Goal: Task Accomplishment & Management: Use online tool/utility

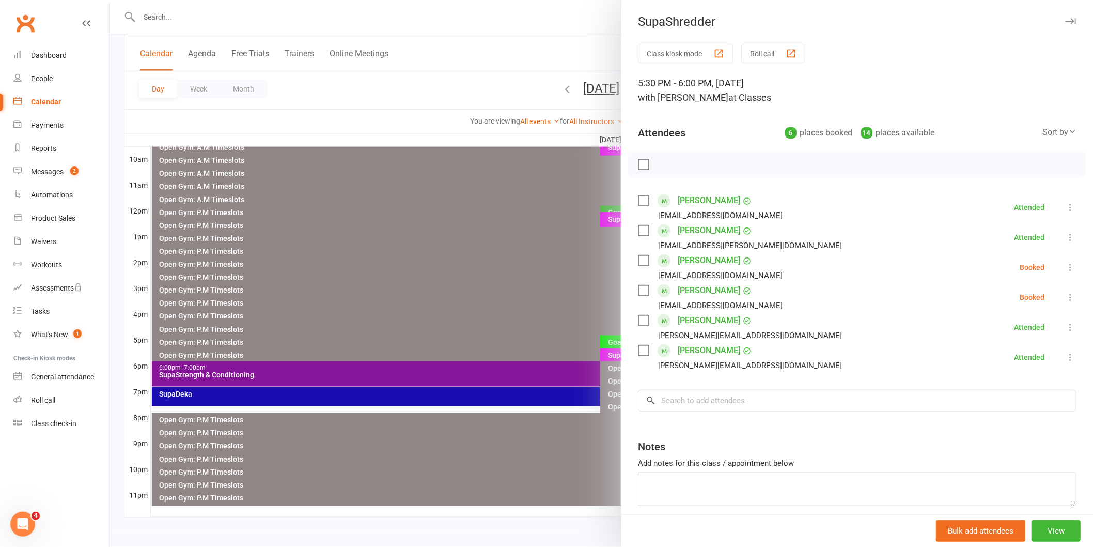
scroll to position [316, 0]
click at [1065, 264] on icon at bounding box center [1070, 267] width 10 height 10
click at [1015, 328] on link "Check in" at bounding box center [1020, 328] width 111 height 21
click at [1065, 296] on icon at bounding box center [1070, 297] width 10 height 10
click at [994, 358] on link "Check in" at bounding box center [1020, 358] width 111 height 21
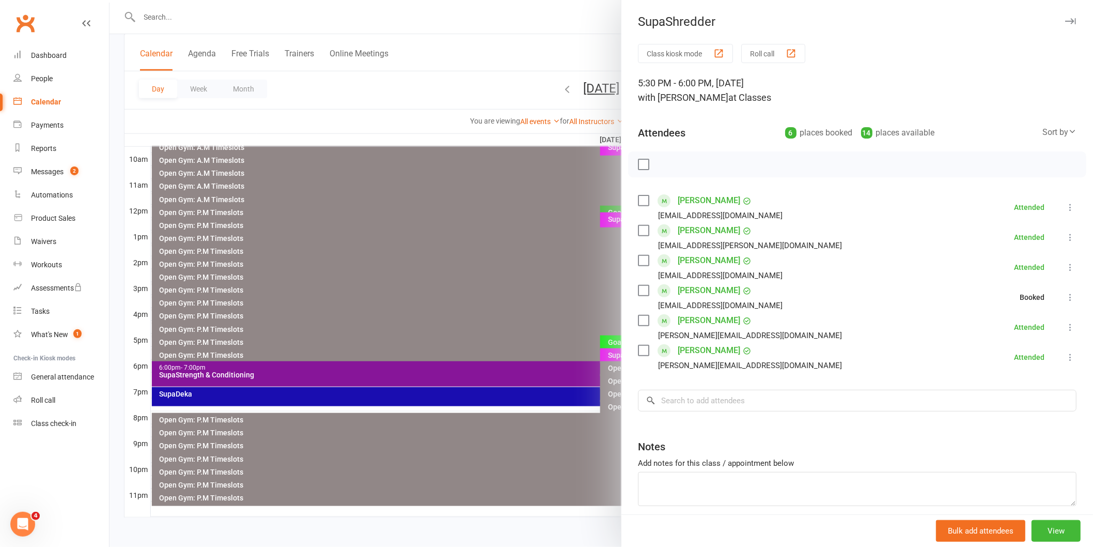
click at [508, 233] on div at bounding box center [602, 273] width 984 height 547
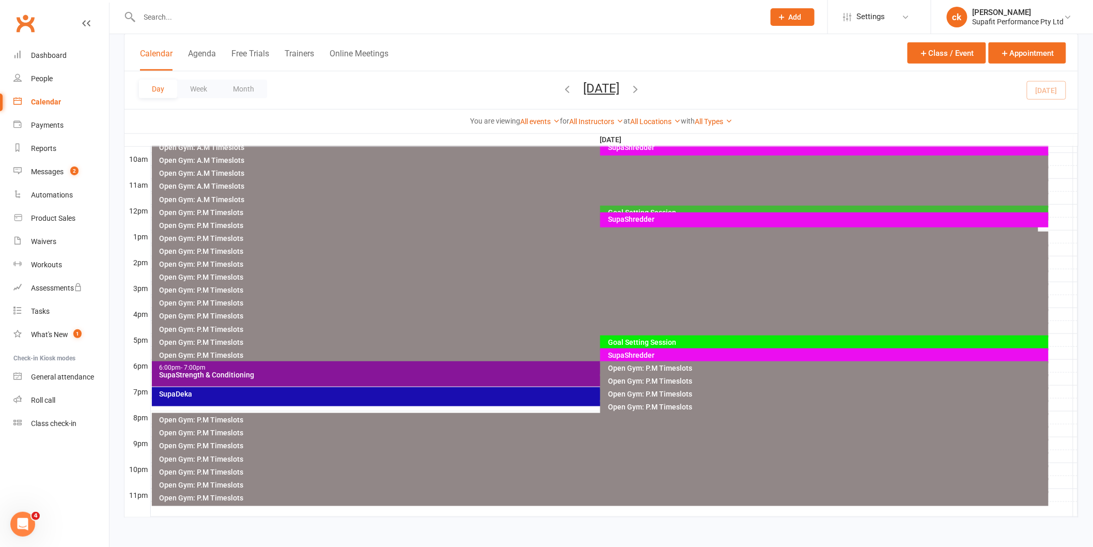
click at [498, 371] on div "SupaStrength & Conditioning" at bounding box center [598, 374] width 878 height 7
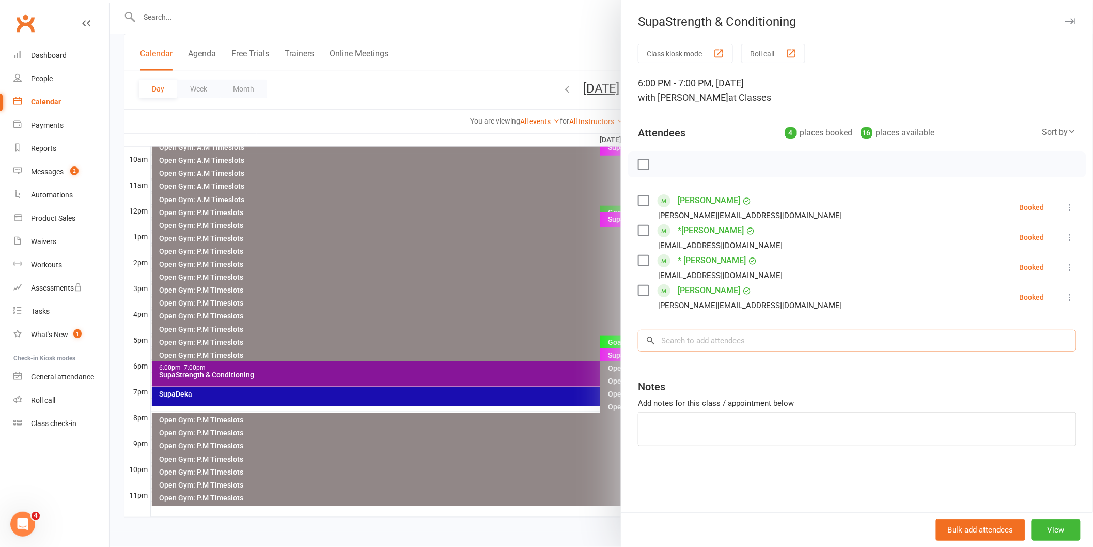
drag, startPoint x: 659, startPoint y: 339, endPoint x: 676, endPoint y: 339, distance: 17.1
click at [676, 339] on input "search" at bounding box center [857, 341] width 439 height 22
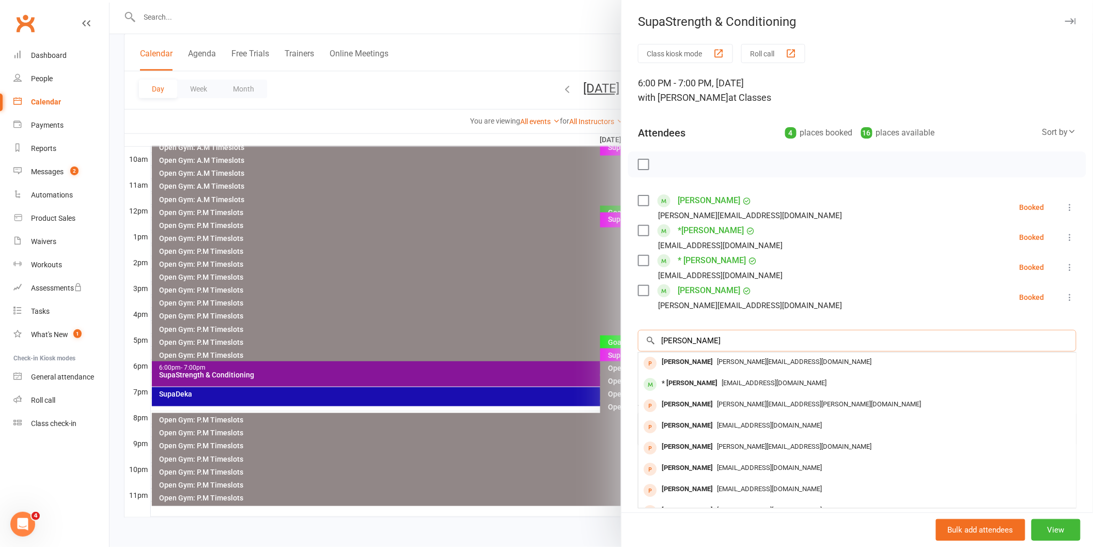
type input "[PERSON_NAME]"
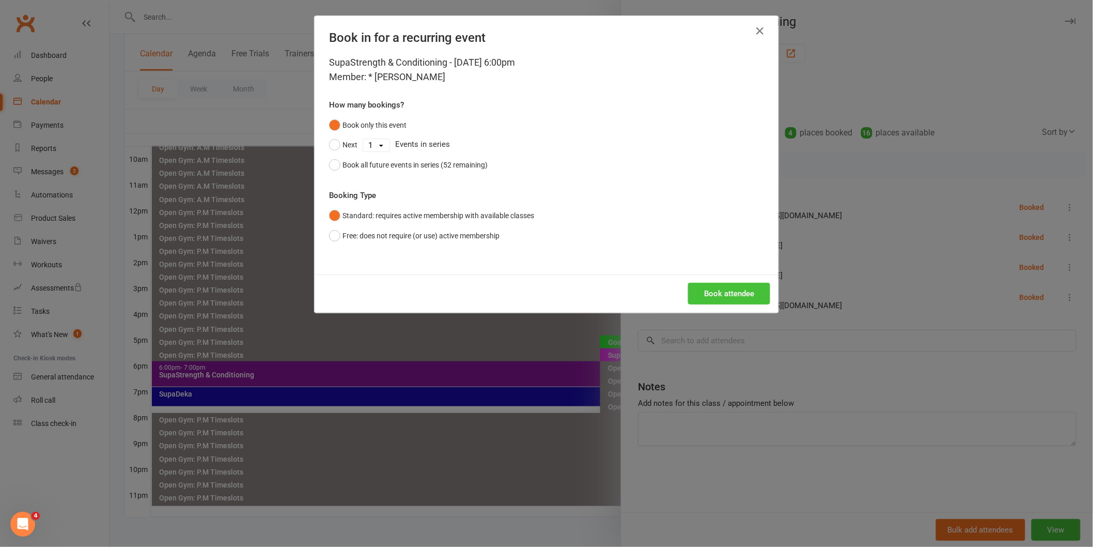
click at [719, 292] on button "Book attendee" at bounding box center [729, 294] width 82 height 22
